Goal: Task Accomplishment & Management: Complete application form

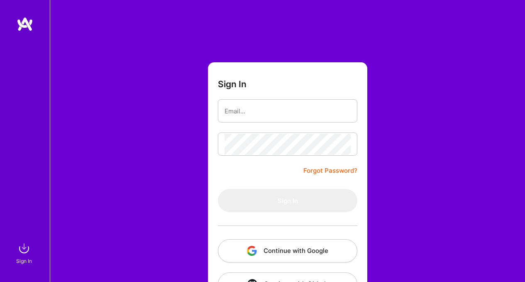
type input "[EMAIL_ADDRESS][DOMAIN_NAME]"
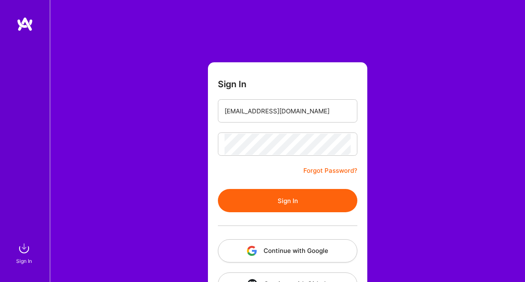
click at [307, 202] on button "Sign In" at bounding box center [288, 200] width 140 height 23
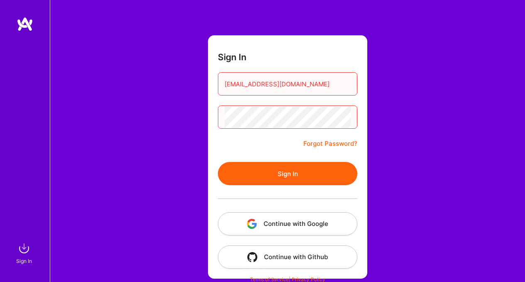
scroll to position [30, 0]
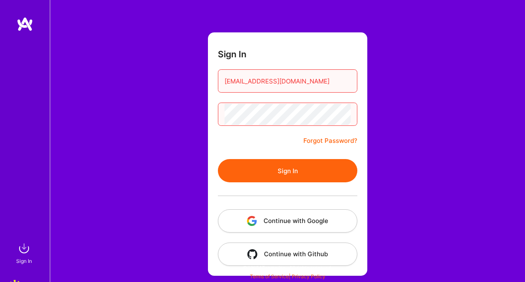
click at [305, 217] on button "Continue with Google" at bounding box center [288, 220] width 140 height 23
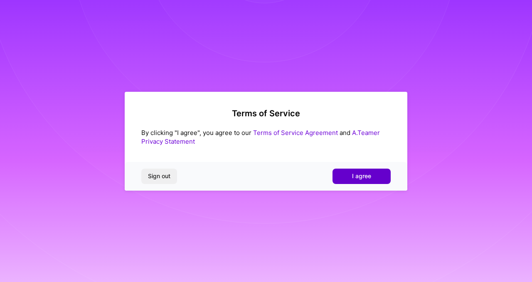
click at [368, 183] on button "I agree" at bounding box center [361, 176] width 58 height 15
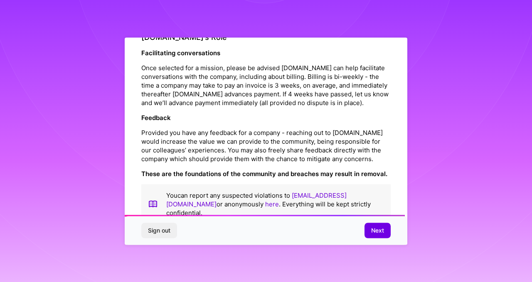
scroll to position [970, 0]
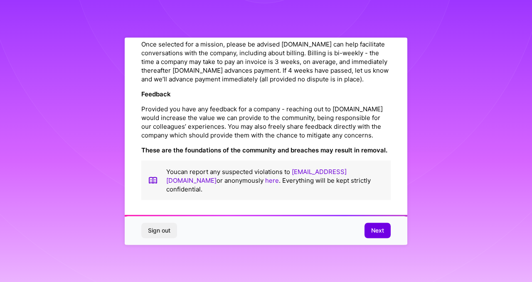
click at [374, 234] on span "Next" at bounding box center [377, 230] width 13 height 8
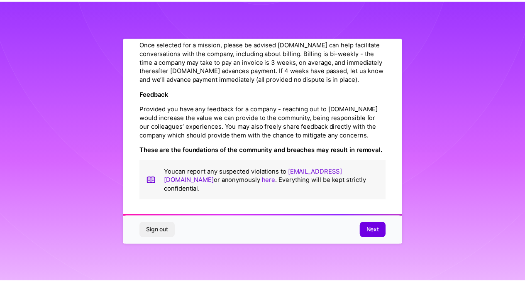
scroll to position [17, 0]
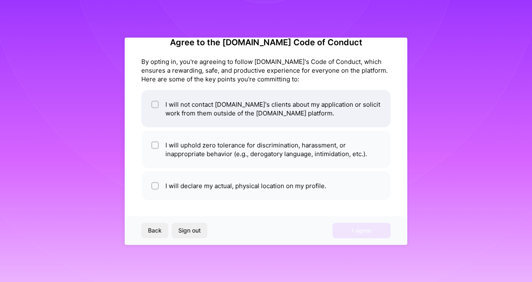
click at [157, 104] on input "checkbox" at bounding box center [156, 105] width 6 height 6
checkbox input "true"
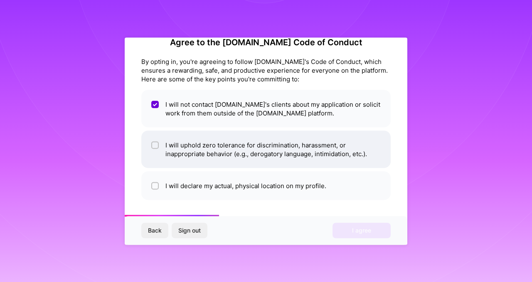
click at [155, 144] on input "checkbox" at bounding box center [156, 145] width 6 height 6
checkbox input "true"
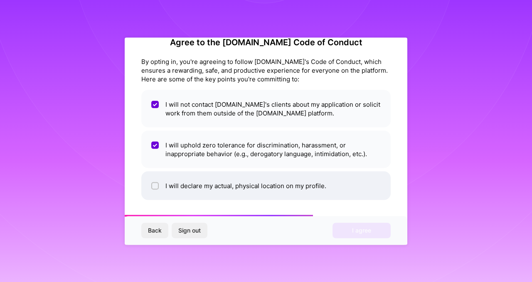
click at [156, 186] on input "checkbox" at bounding box center [156, 186] width 6 height 6
checkbox input "true"
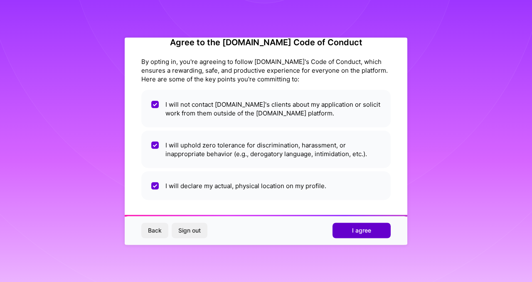
click at [350, 233] on button "I agree" at bounding box center [361, 230] width 58 height 15
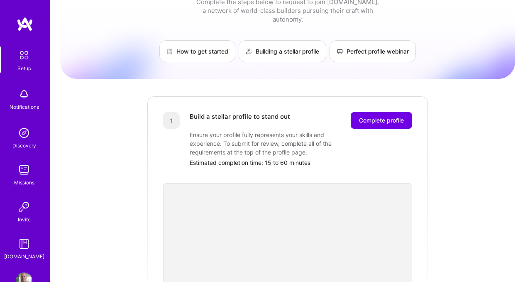
scroll to position [20, 0]
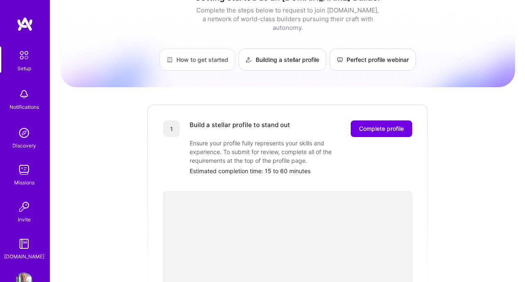
click at [194, 52] on link "How to get started" at bounding box center [198, 60] width 76 height 22
